Goal: Transaction & Acquisition: Book appointment/travel/reservation

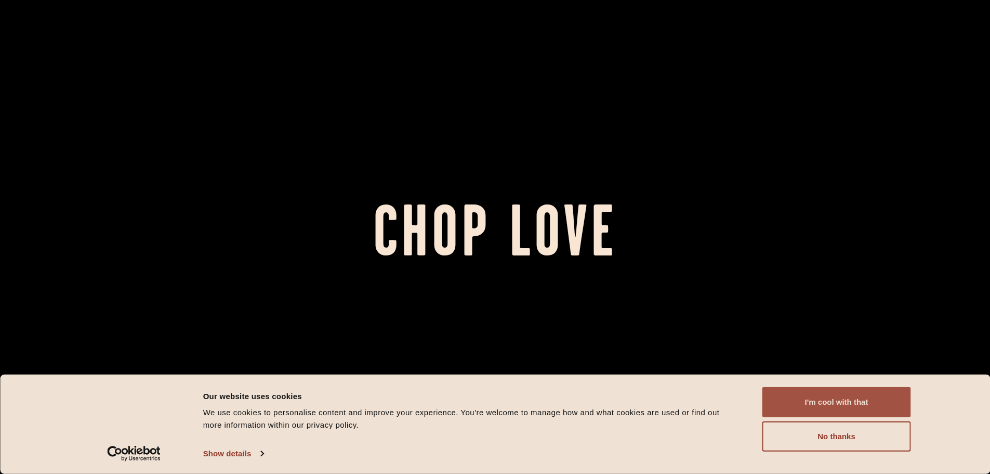
click at [865, 410] on button "I'm cool with that" at bounding box center [837, 402] width 149 height 30
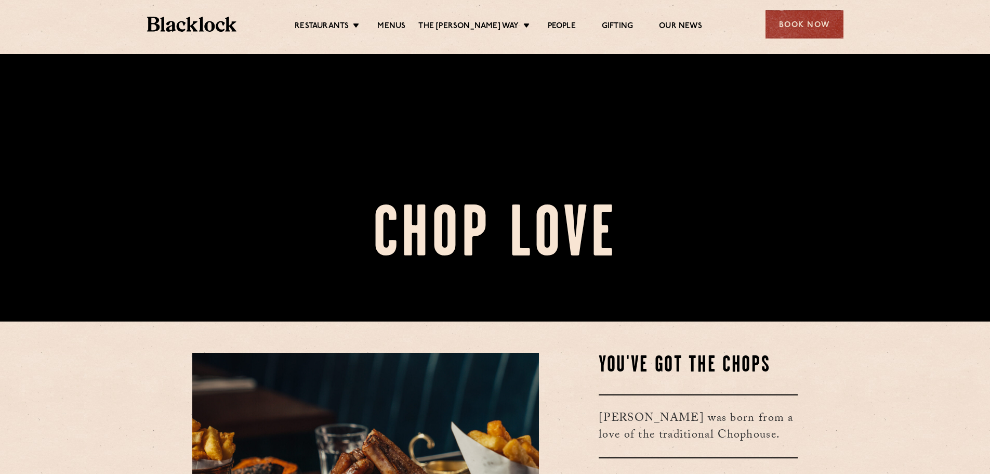
scroll to position [156, 0]
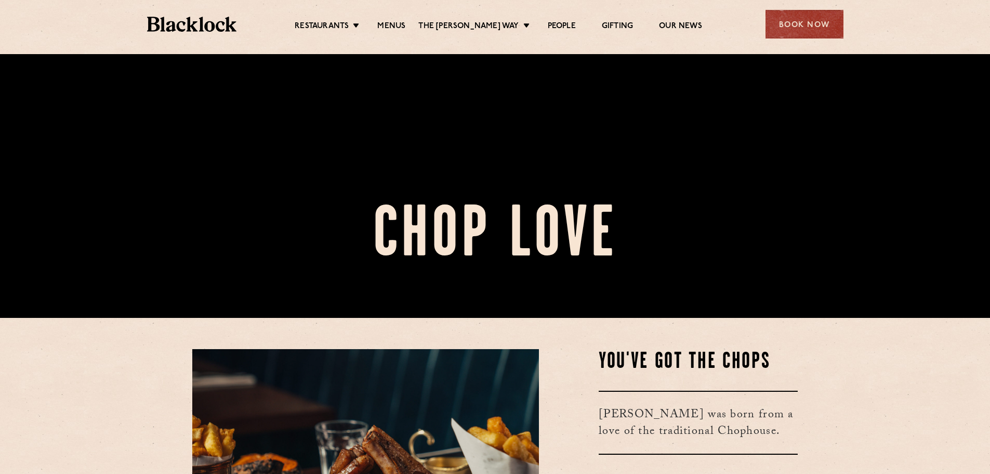
click at [820, 28] on div "Book Now" at bounding box center [805, 24] width 78 height 29
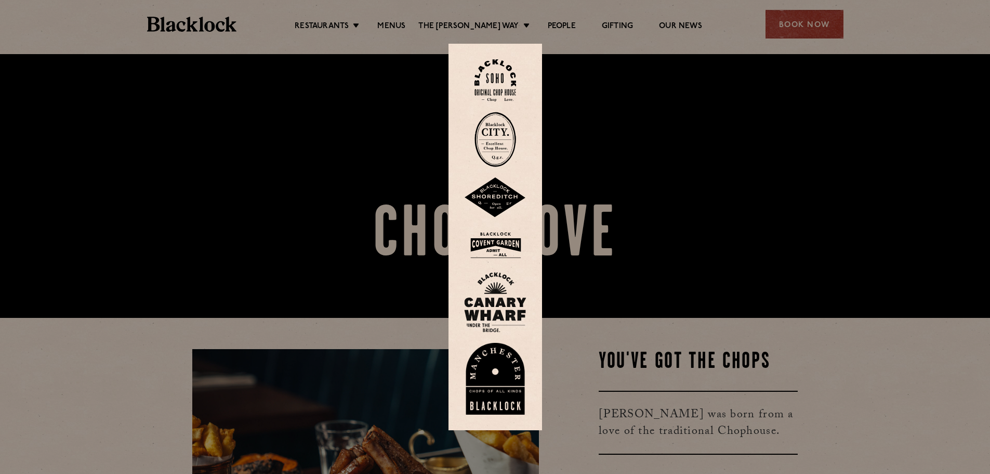
click at [503, 137] on img at bounding box center [496, 139] width 42 height 55
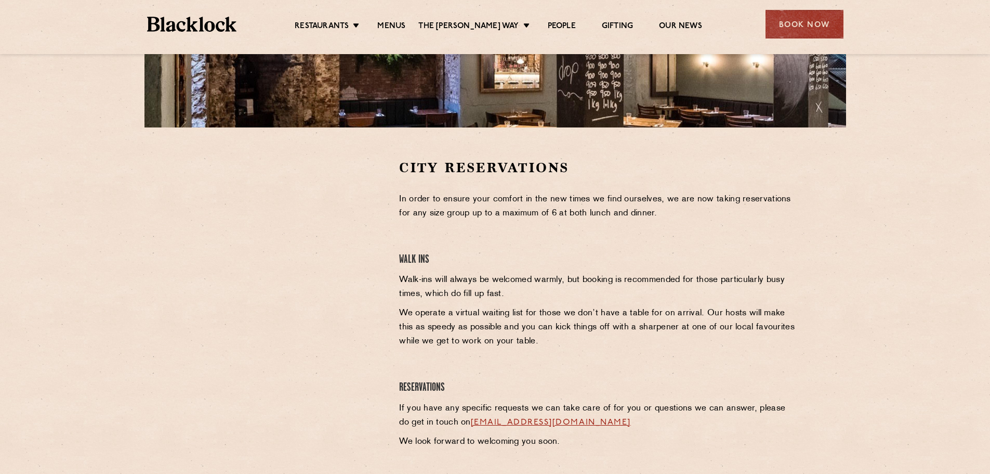
scroll to position [312, 0]
